Goal: Task Accomplishment & Management: Complete application form

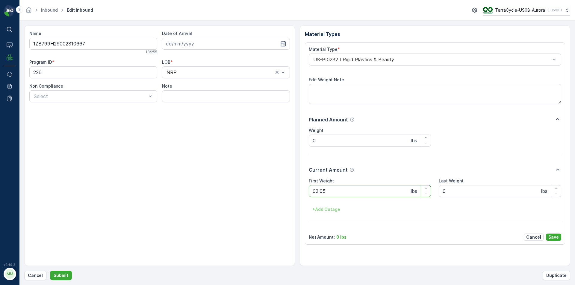
click at [50, 271] on button "Submit" at bounding box center [61, 276] width 22 height 10
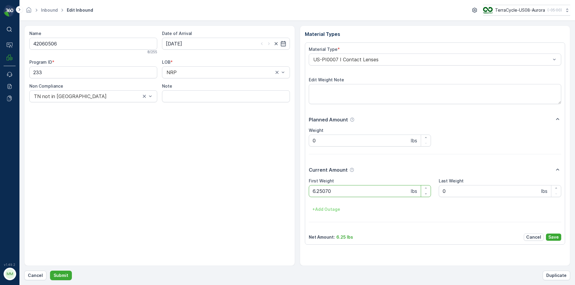
click at [50, 271] on button "Submit" at bounding box center [61, 276] width 22 height 10
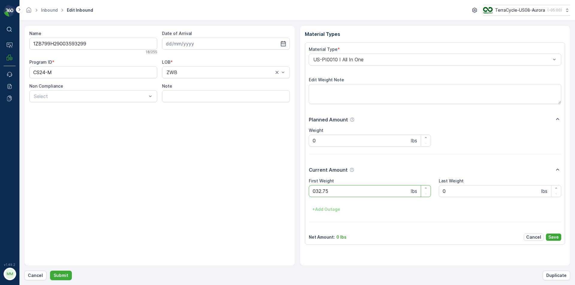
click at [50, 271] on button "Submit" at bounding box center [61, 276] width 22 height 10
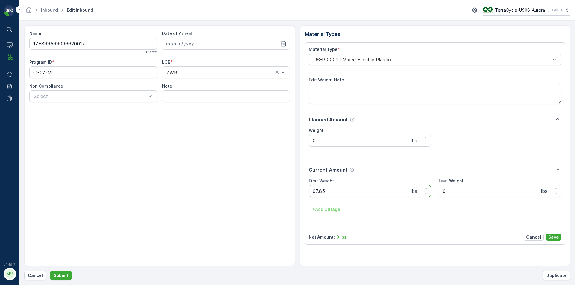
click at [50, 271] on button "Submit" at bounding box center [61, 276] width 22 height 10
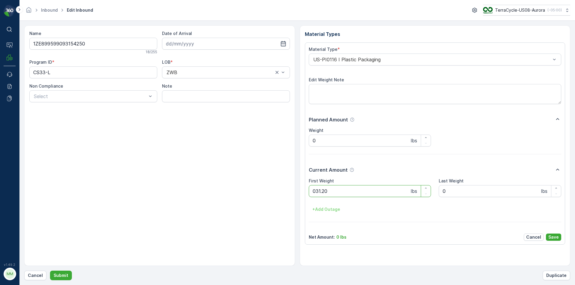
click at [50, 271] on button "Submit" at bounding box center [61, 276] width 22 height 10
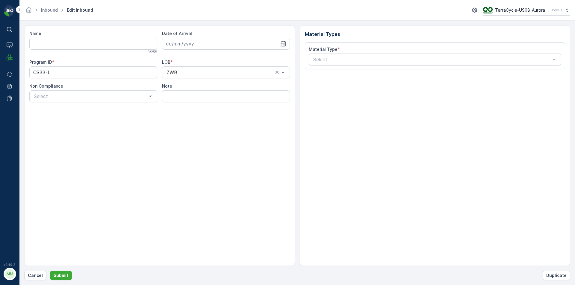
type input "1ZE899599092993980"
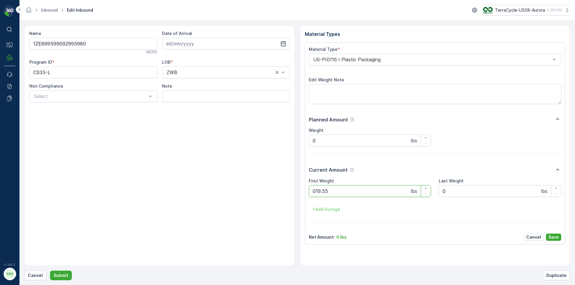
click at [50, 271] on button "Submit" at bounding box center [61, 276] width 22 height 10
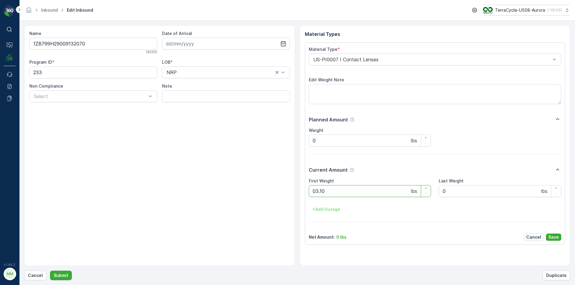
click at [50, 271] on button "Submit" at bounding box center [61, 276] width 22 height 10
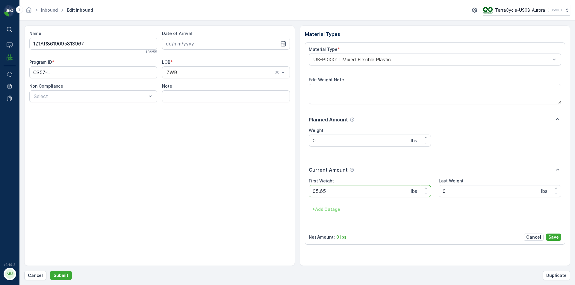
click at [50, 271] on button "Submit" at bounding box center [61, 276] width 22 height 10
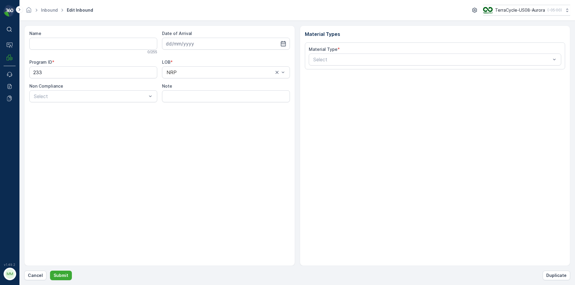
type input "1ZB799H29038599110"
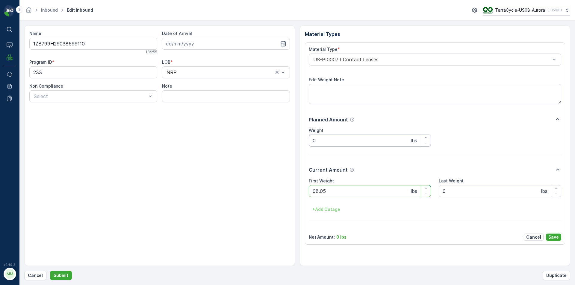
click at [50, 271] on button "Submit" at bounding box center [61, 276] width 22 height 10
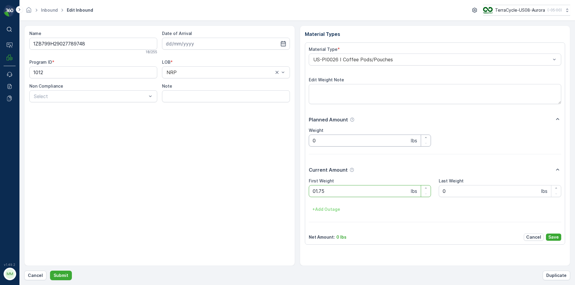
click at [50, 271] on button "Submit" at bounding box center [61, 276] width 22 height 10
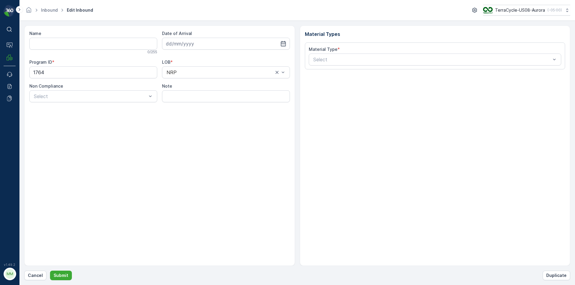
type input "1ZB799H29020385133"
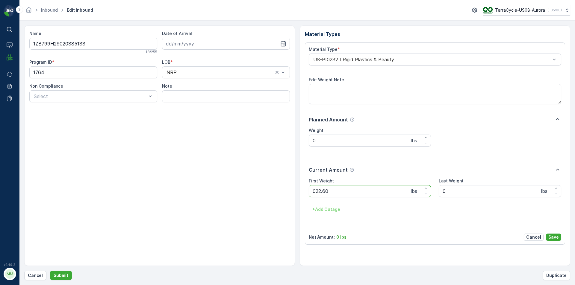
click at [50, 271] on button "Submit" at bounding box center [61, 276] width 22 height 10
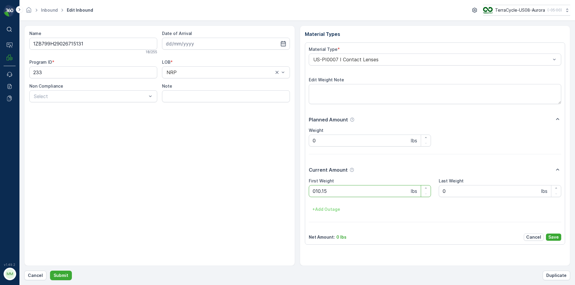
click at [50, 271] on button "Submit" at bounding box center [61, 276] width 22 height 10
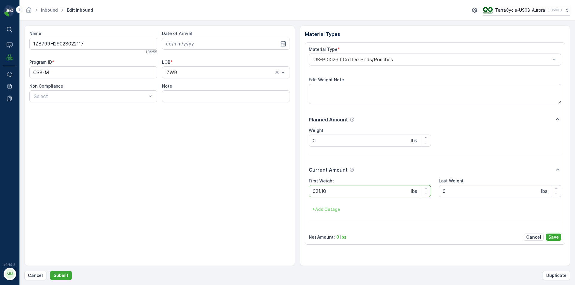
click at [50, 271] on button "Submit" at bounding box center [61, 276] width 22 height 10
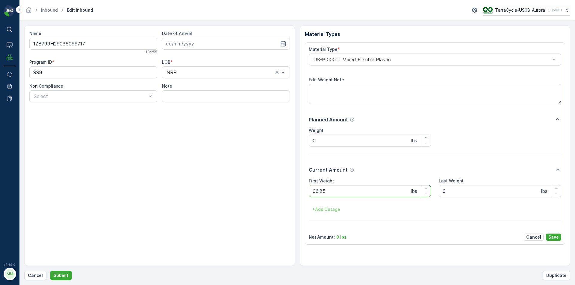
click at [50, 271] on button "Submit" at bounding box center [61, 276] width 22 height 10
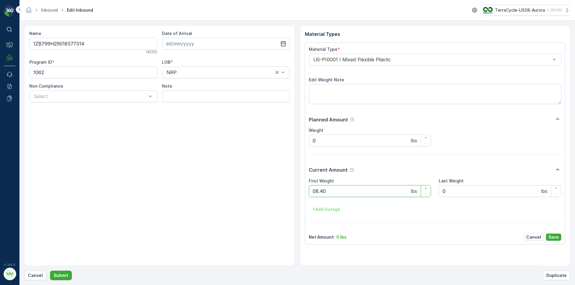
click at [50, 271] on button "Submit" at bounding box center [61, 276] width 22 height 10
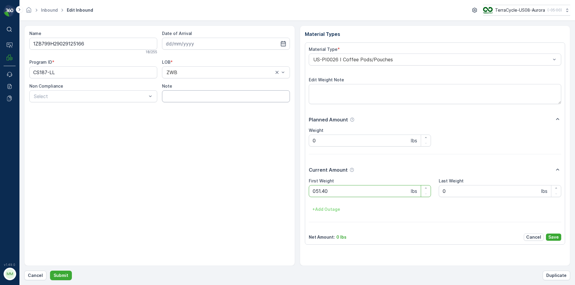
click at [50, 271] on button "Submit" at bounding box center [61, 276] width 22 height 10
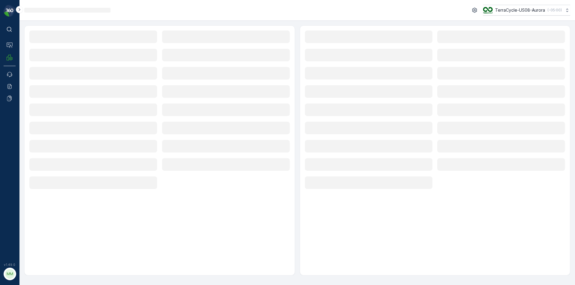
drag, startPoint x: 265, startPoint y: 101, endPoint x: 447, endPoint y: 242, distance: 230.2
click at [447, 242] on div "Loading... Loading... Loading... Loading... Loading... Loading... Loading... Lo…" at bounding box center [435, 150] width 271 height 250
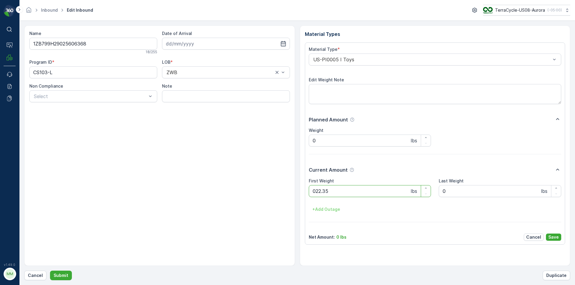
click at [50, 271] on button "Submit" at bounding box center [61, 276] width 22 height 10
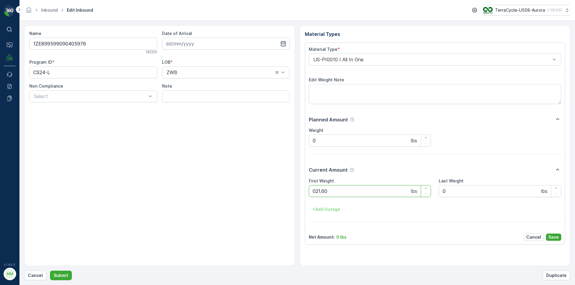
click at [50, 271] on button "Submit" at bounding box center [61, 276] width 22 height 10
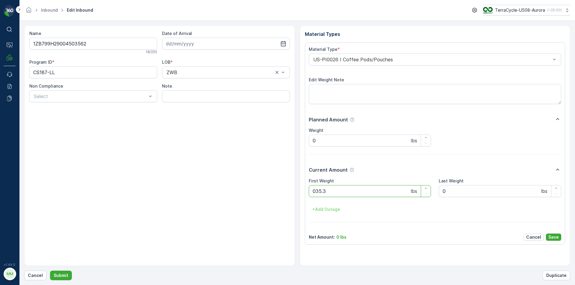
type Weight "035.35"
click at [50, 271] on button "Submit" at bounding box center [61, 276] width 22 height 10
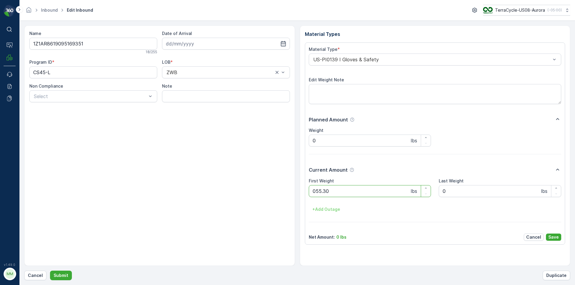
click at [50, 271] on button "Submit" at bounding box center [61, 276] width 22 height 10
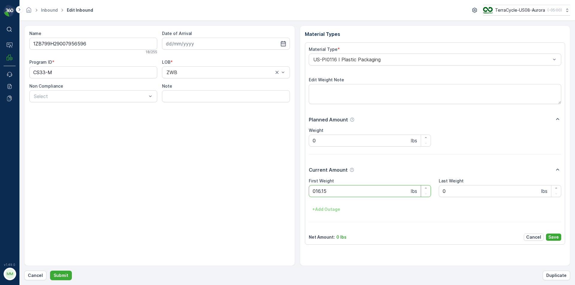
click at [50, 271] on button "Submit" at bounding box center [61, 276] width 22 height 10
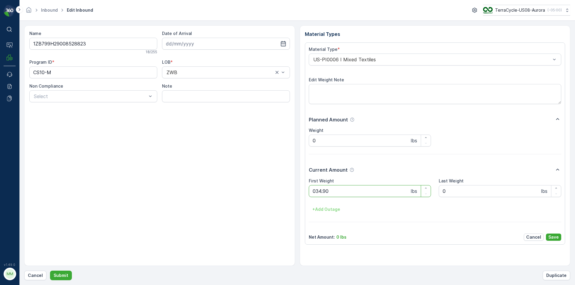
click at [50, 271] on button "Submit" at bounding box center [61, 276] width 22 height 10
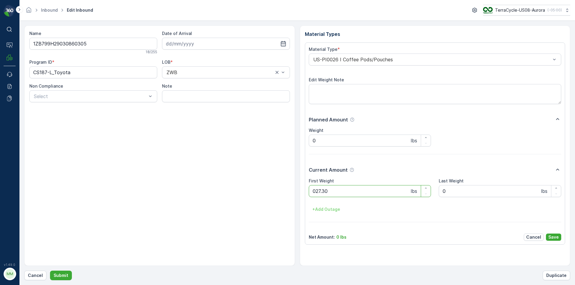
click at [50, 271] on button "Submit" at bounding box center [61, 276] width 22 height 10
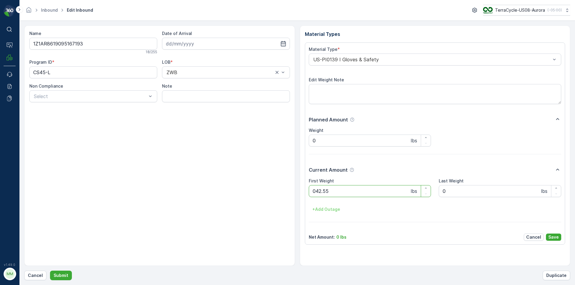
click at [50, 271] on button "Submit" at bounding box center [61, 276] width 22 height 10
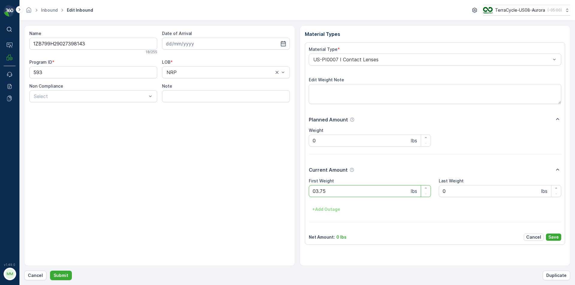
click at [50, 271] on button "Submit" at bounding box center [61, 276] width 22 height 10
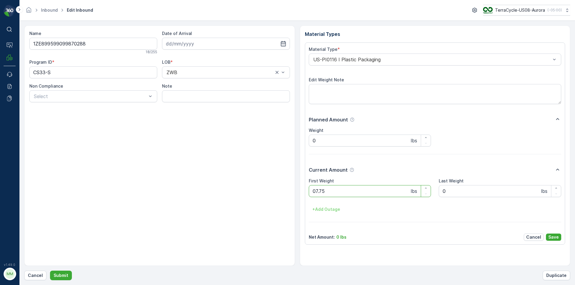
click at [50, 271] on button "Submit" at bounding box center [61, 276] width 22 height 10
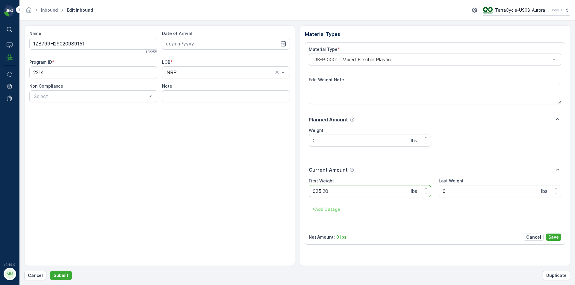
click at [50, 271] on button "Submit" at bounding box center [61, 276] width 22 height 10
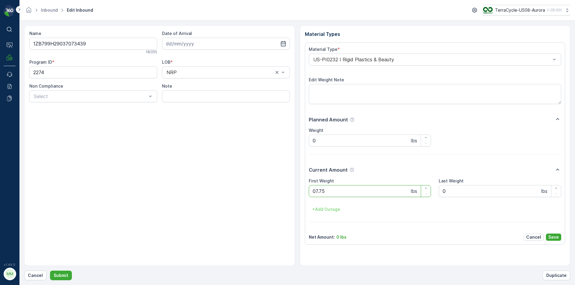
click at [50, 271] on button "Submit" at bounding box center [61, 276] width 22 height 10
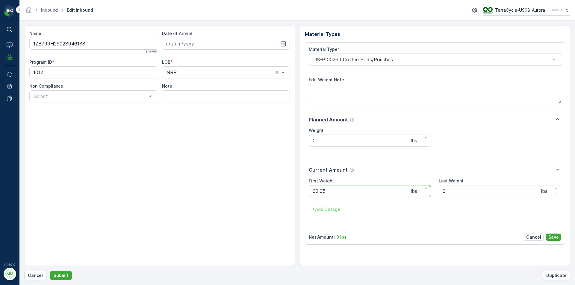
click at [50, 271] on button "Submit" at bounding box center [61, 276] width 22 height 10
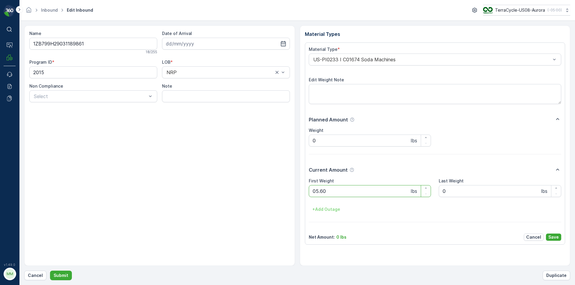
click at [50, 271] on button "Submit" at bounding box center [61, 276] width 22 height 10
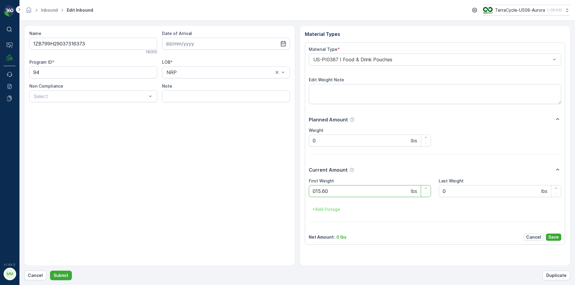
click at [50, 271] on button "Submit" at bounding box center [61, 276] width 22 height 10
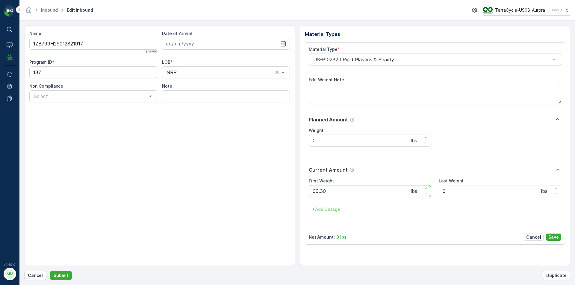
click at [50, 271] on button "Submit" at bounding box center [61, 276] width 22 height 10
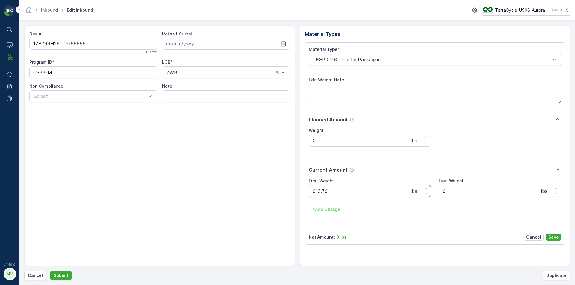
click at [50, 271] on button "Submit" at bounding box center [61, 276] width 22 height 10
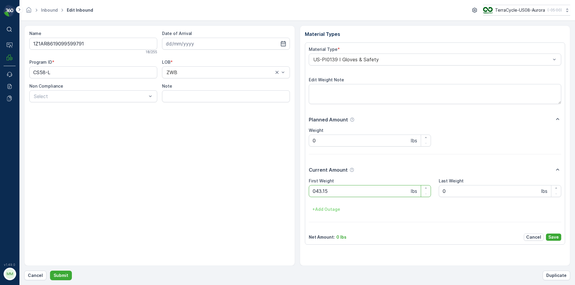
click at [50, 271] on button "Submit" at bounding box center [61, 276] width 22 height 10
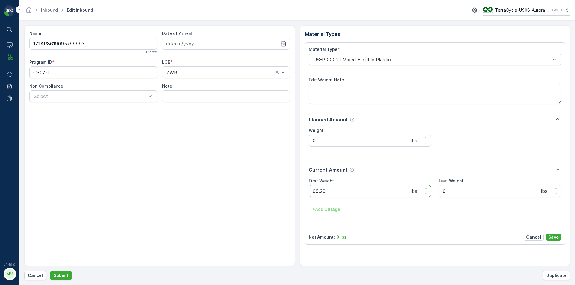
click at [50, 271] on button "Submit" at bounding box center [61, 276] width 22 height 10
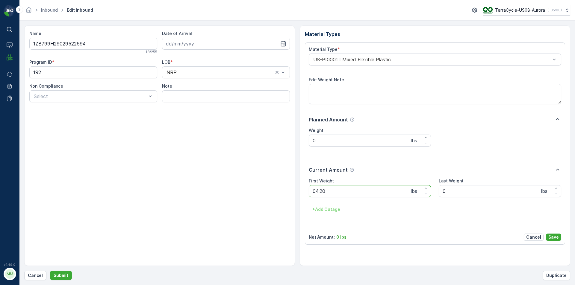
click at [50, 271] on button "Submit" at bounding box center [61, 276] width 22 height 10
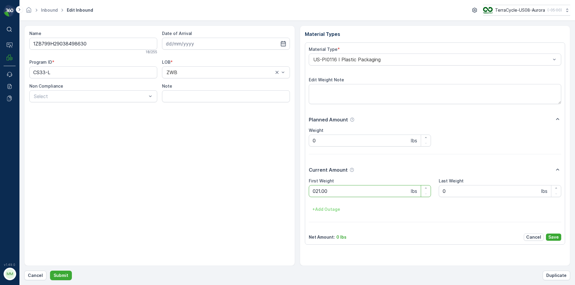
click at [50, 271] on button "Submit" at bounding box center [61, 276] width 22 height 10
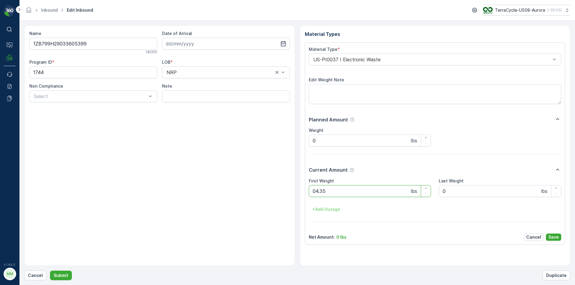
click at [50, 271] on button "Submit" at bounding box center [61, 276] width 22 height 10
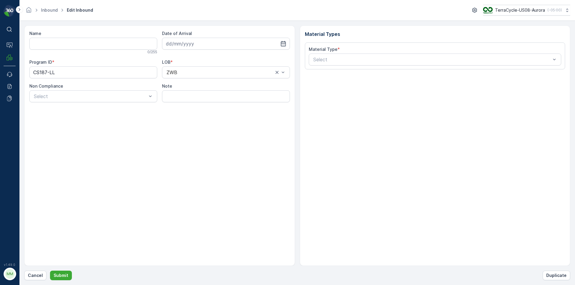
type input "1ZB799H29024197768"
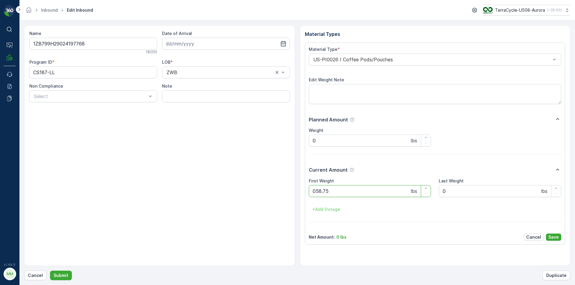
click at [50, 271] on button "Submit" at bounding box center [61, 276] width 22 height 10
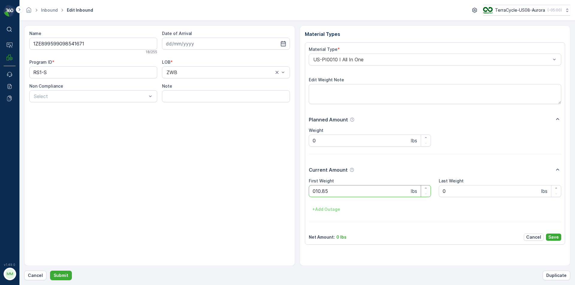
click at [50, 271] on button "Submit" at bounding box center [61, 276] width 22 height 10
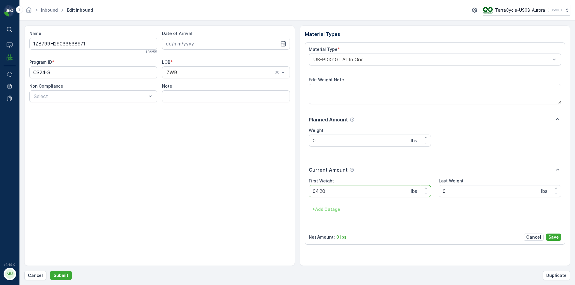
click at [50, 271] on button "Submit" at bounding box center [61, 276] width 22 height 10
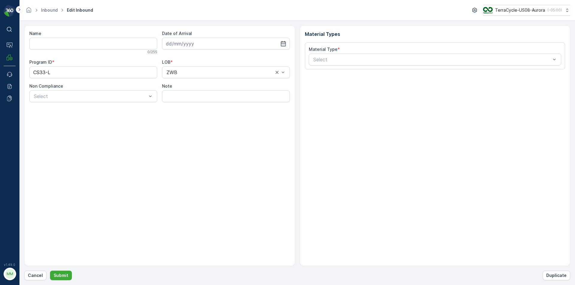
type input "1ZB799H29027013610"
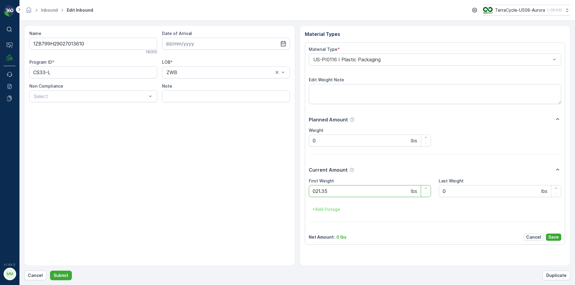
click at [50, 271] on button "Submit" at bounding box center [61, 276] width 22 height 10
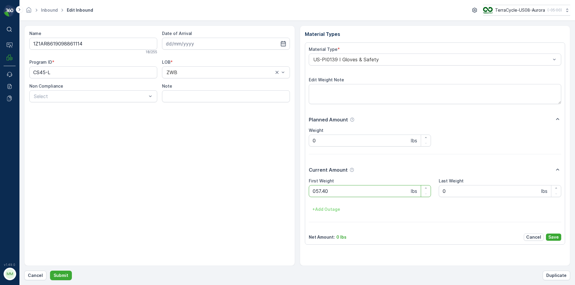
click at [50, 271] on button "Submit" at bounding box center [61, 276] width 22 height 10
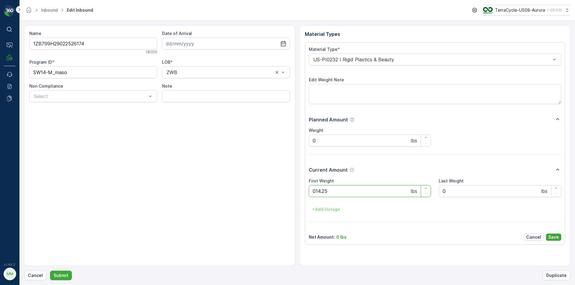
click at [50, 271] on button "Submit" at bounding box center [61, 276] width 22 height 10
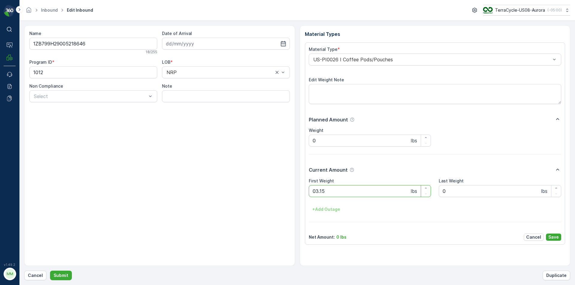
click at [50, 271] on button "Submit" at bounding box center [61, 276] width 22 height 10
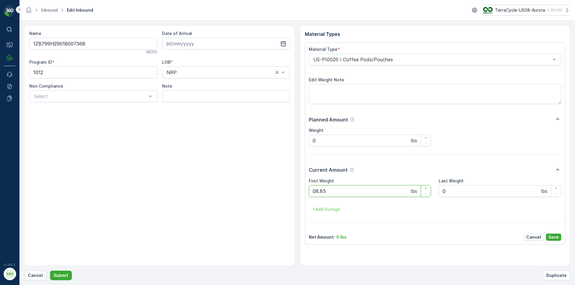
click at [50, 271] on button "Submit" at bounding box center [61, 276] width 22 height 10
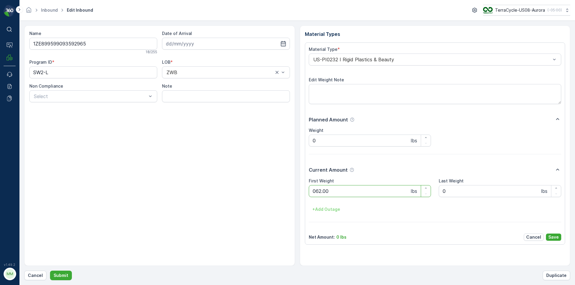
click at [50, 271] on button "Submit" at bounding box center [61, 276] width 22 height 10
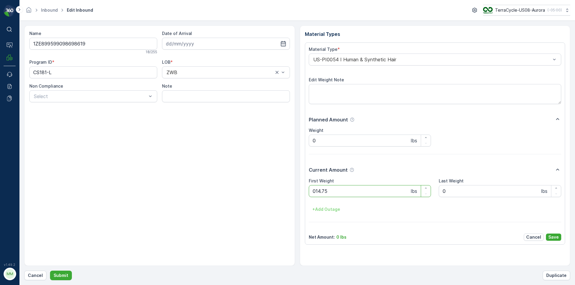
click at [50, 271] on button "Submit" at bounding box center [61, 276] width 22 height 10
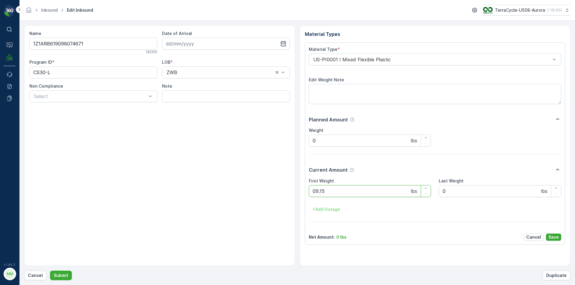
click at [50, 271] on button "Submit" at bounding box center [61, 276] width 22 height 10
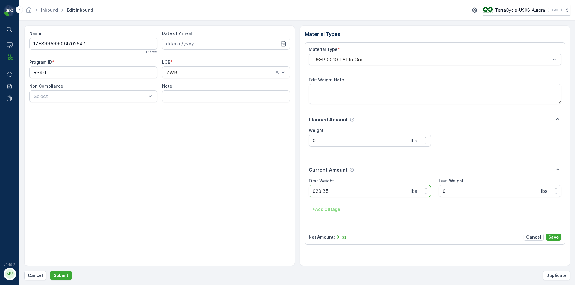
click at [50, 271] on button "Submit" at bounding box center [61, 276] width 22 height 10
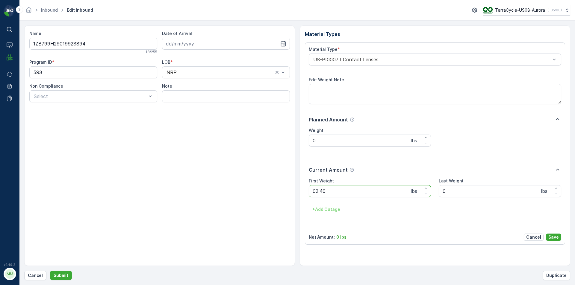
click at [50, 271] on button "Submit" at bounding box center [61, 276] width 22 height 10
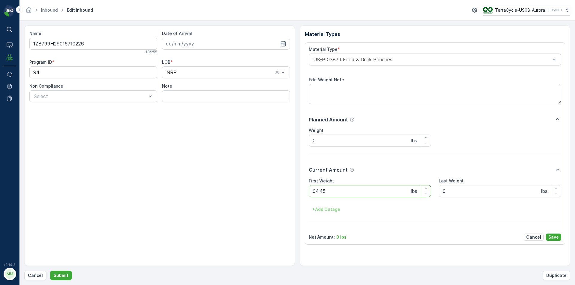
click at [50, 271] on button "Submit" at bounding box center [61, 276] width 22 height 10
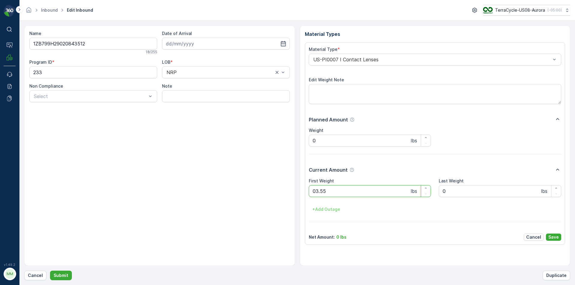
click at [50, 271] on button "Submit" at bounding box center [61, 276] width 22 height 10
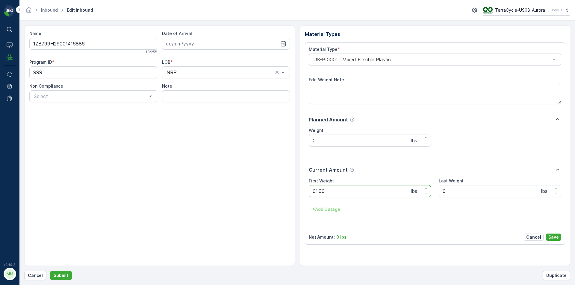
click at [50, 271] on button "Submit" at bounding box center [61, 276] width 22 height 10
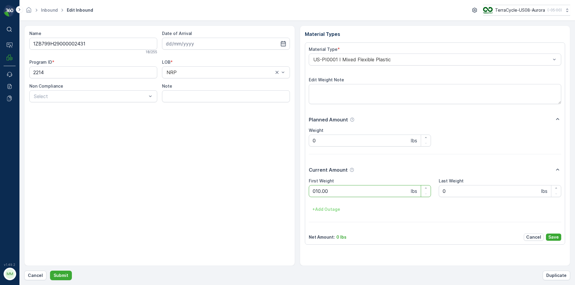
click at [50, 271] on button "Submit" at bounding box center [61, 276] width 22 height 10
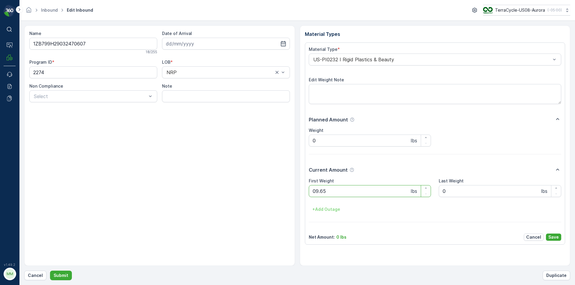
click at [50, 271] on button "Submit" at bounding box center [61, 276] width 22 height 10
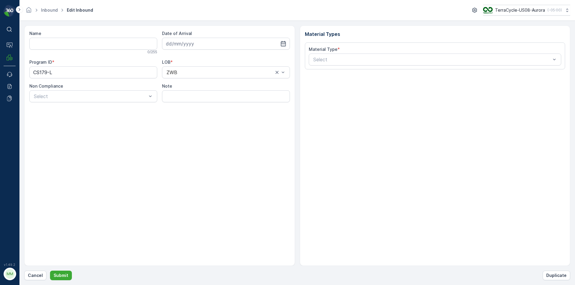
type input "1ZB799H29016036483"
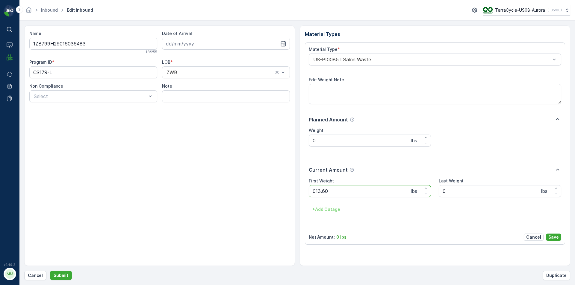
click at [50, 271] on button "Submit" at bounding box center [61, 276] width 22 height 10
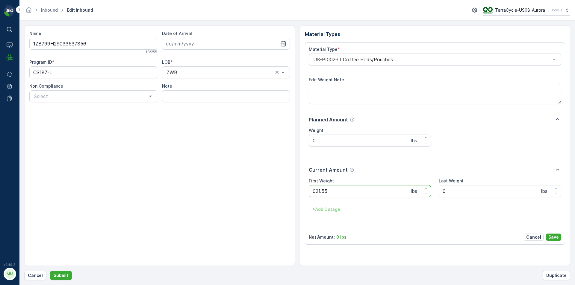
click at [50, 271] on button "Submit" at bounding box center [61, 276] width 22 height 10
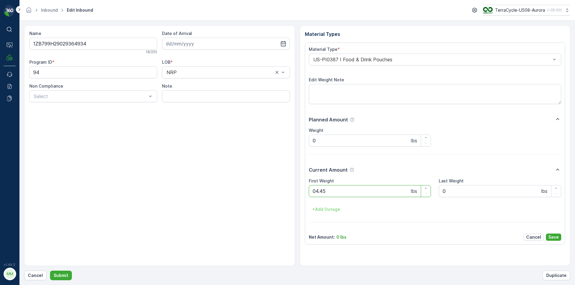
click at [50, 271] on button "Submit" at bounding box center [61, 276] width 22 height 10
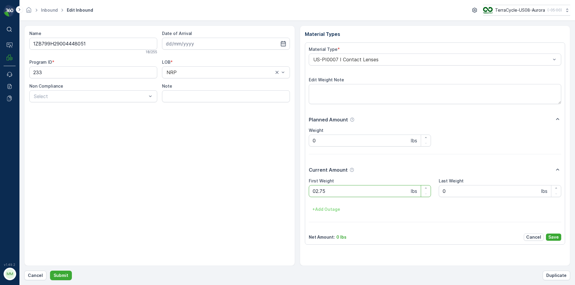
click at [50, 271] on button "Submit" at bounding box center [61, 276] width 22 height 10
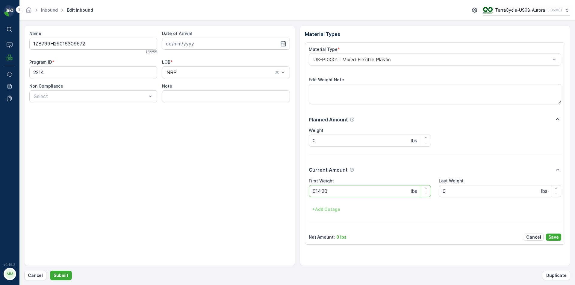
click at [50, 271] on button "Submit" at bounding box center [61, 276] width 22 height 10
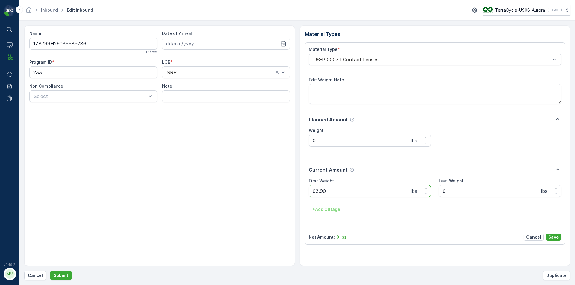
click at [50, 271] on button "Submit" at bounding box center [61, 276] width 22 height 10
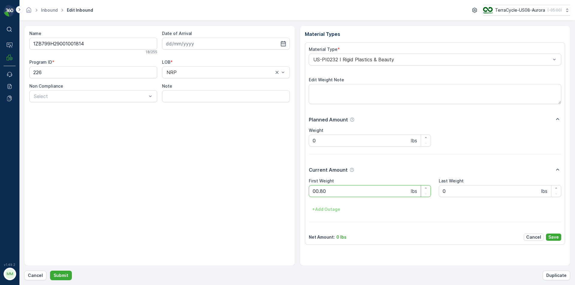
click at [50, 271] on button "Submit" at bounding box center [61, 276] width 22 height 10
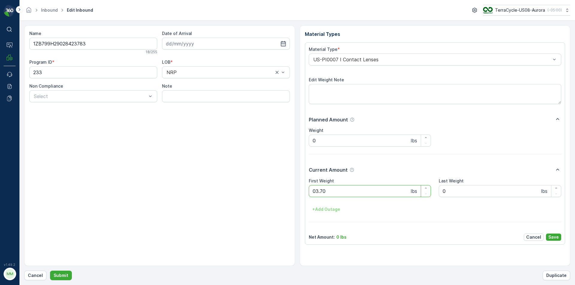
click at [50, 271] on button "Submit" at bounding box center [61, 276] width 22 height 10
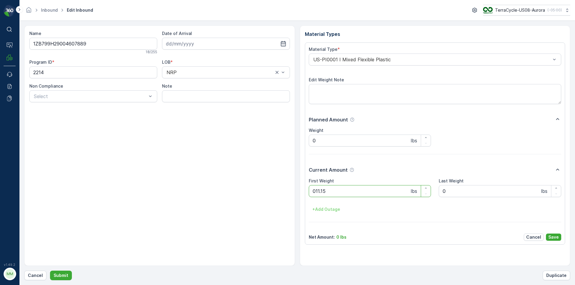
click at [50, 271] on button "Submit" at bounding box center [61, 276] width 22 height 10
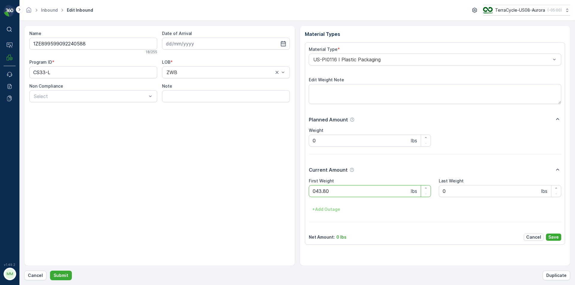
click at [50, 271] on button "Submit" at bounding box center [61, 276] width 22 height 10
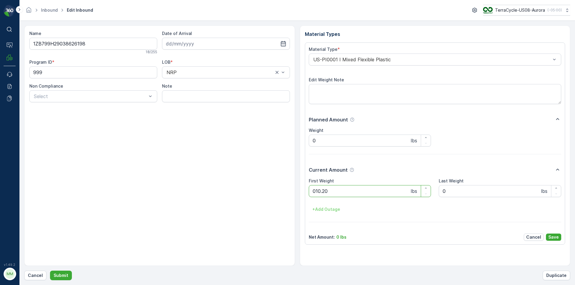
click at [50, 271] on button "Submit" at bounding box center [61, 276] width 22 height 10
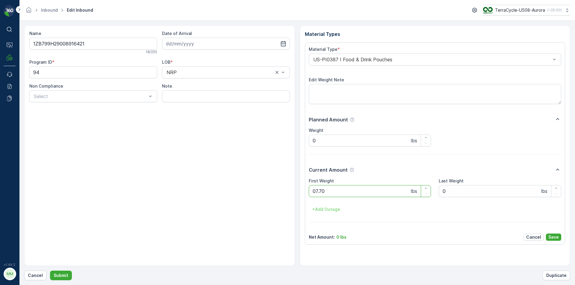
click at [50, 271] on button "Submit" at bounding box center [61, 276] width 22 height 10
type Weight "03.15"
click at [50, 271] on button "Submit" at bounding box center [61, 276] width 22 height 10
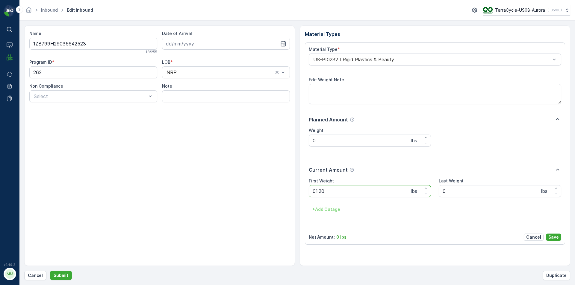
click at [50, 271] on button "Submit" at bounding box center [61, 276] width 22 height 10
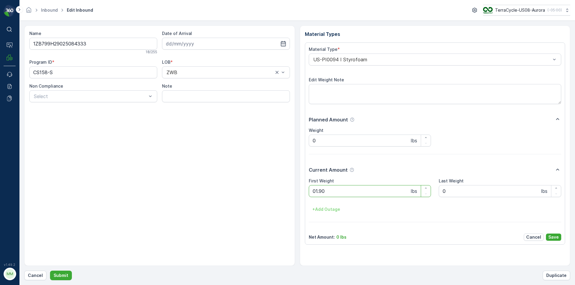
click at [50, 271] on button "Submit" at bounding box center [61, 276] width 22 height 10
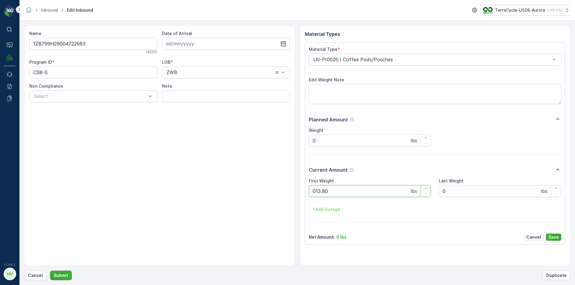
click at [50, 271] on button "Submit" at bounding box center [61, 276] width 22 height 10
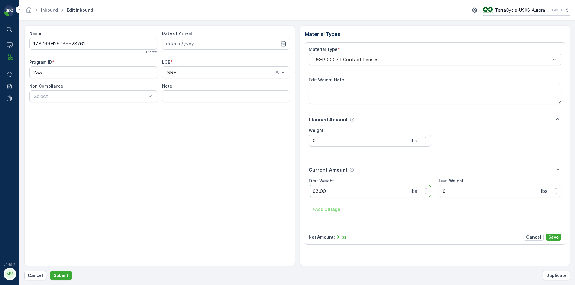
click at [50, 271] on button "Submit" at bounding box center [61, 276] width 22 height 10
